Goal: Register for event/course

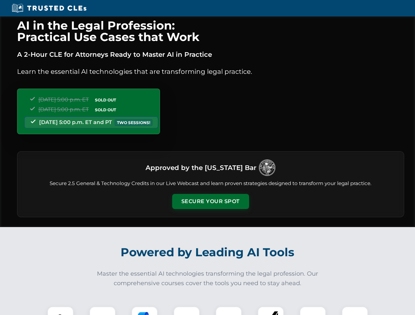
click at [210, 202] on button "Secure Your Spot" at bounding box center [210, 201] width 77 height 15
click at [60, 311] on img at bounding box center [60, 319] width 19 height 19
